Goal: Task Accomplishment & Management: Manage account settings

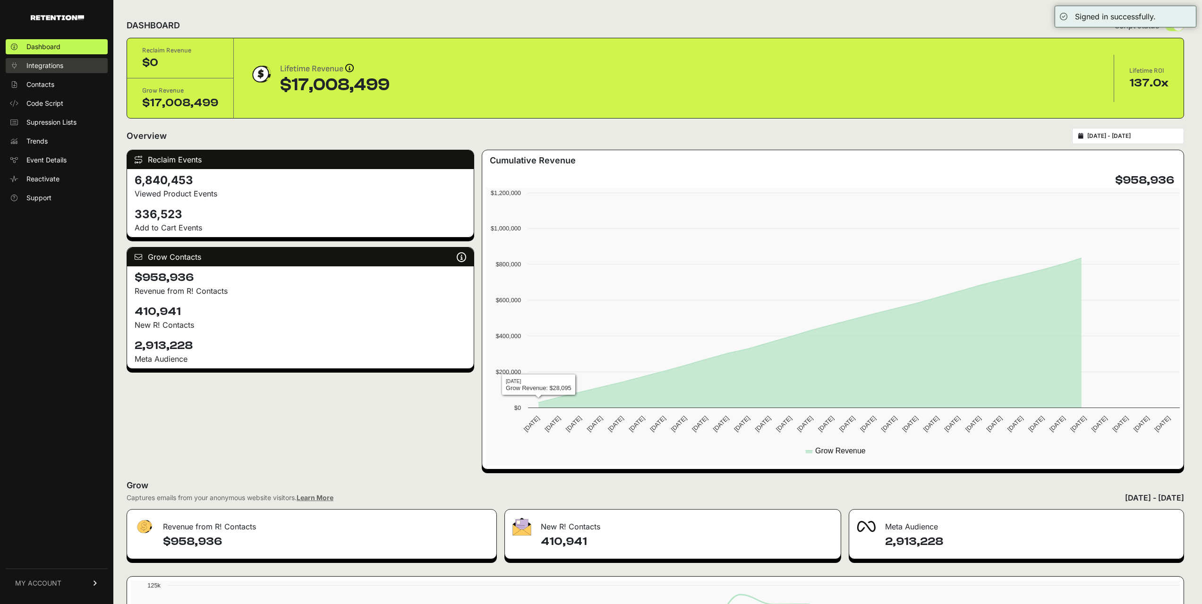
click at [61, 64] on span "Integrations" at bounding box center [44, 65] width 37 height 9
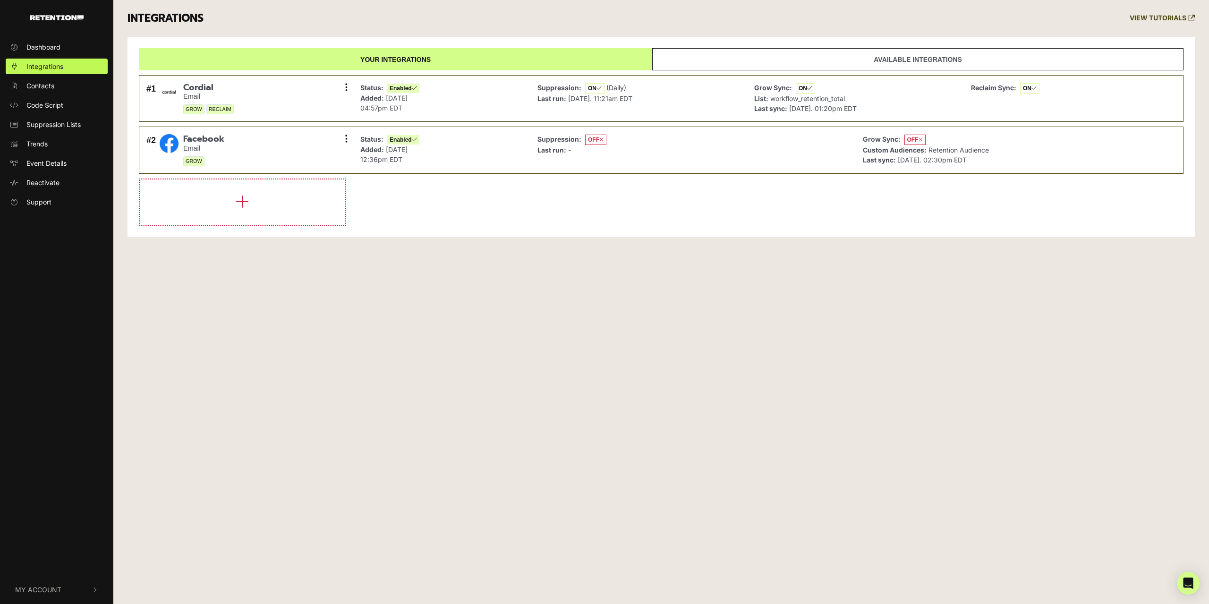
click at [62, 591] on button "My Account" at bounding box center [57, 589] width 102 height 29
click at [65, 587] on link "Sign Out" at bounding box center [57, 588] width 102 height 16
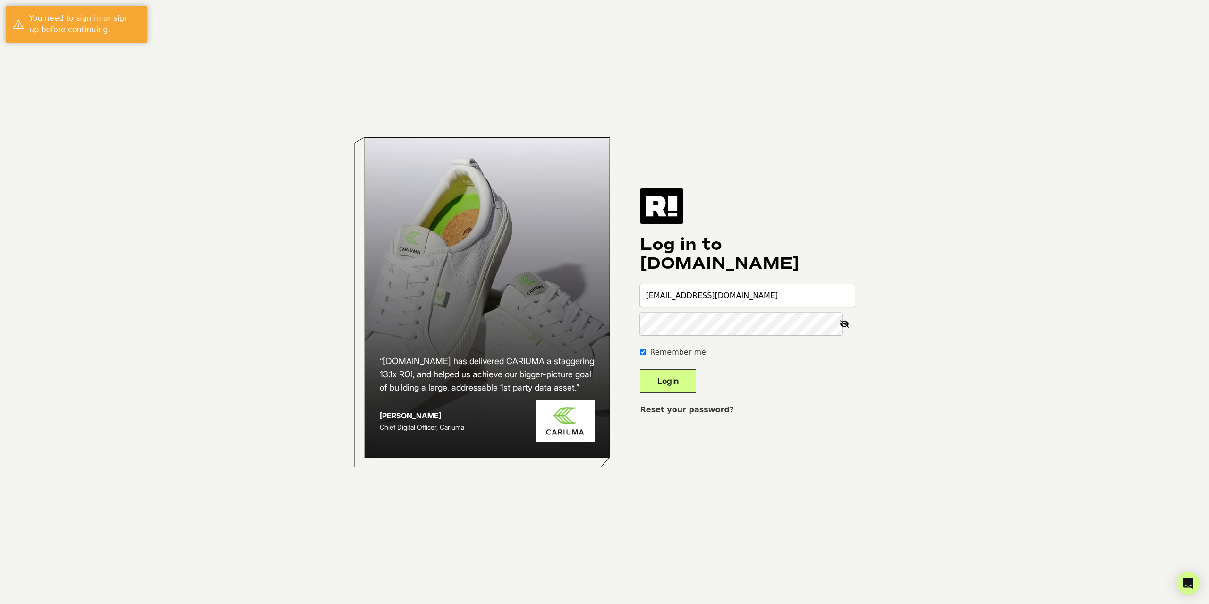
click at [692, 297] on input "[EMAIL_ADDRESS][DOMAIN_NAME]" at bounding box center [747, 295] width 215 height 23
type input "[EMAIL_ADDRESS][DOMAIN_NAME]"
click at [696, 386] on button "Login" at bounding box center [668, 381] width 56 height 24
